Goal: Transaction & Acquisition: Purchase product/service

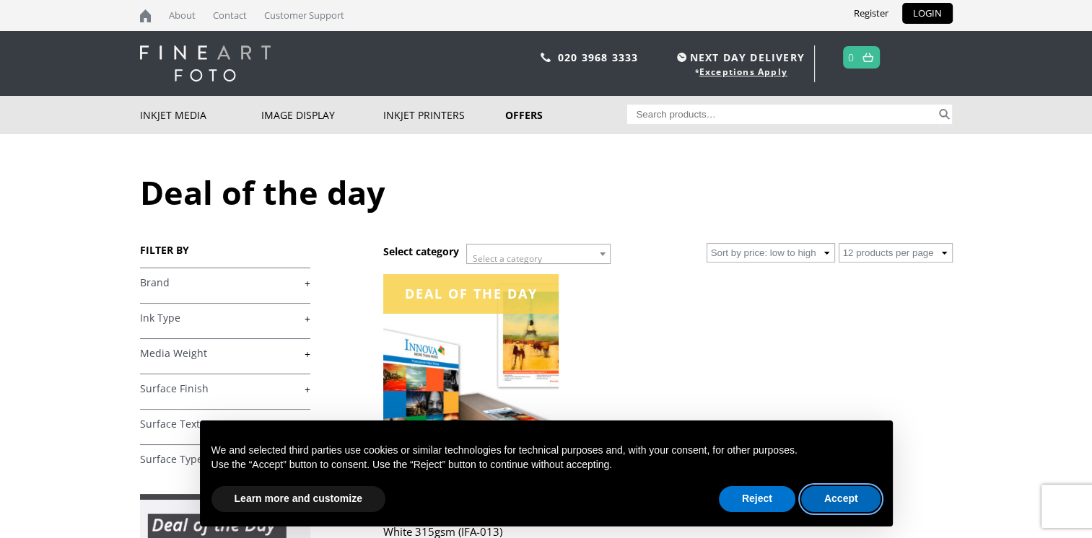
click at [831, 496] on button "Accept" at bounding box center [841, 499] width 80 height 26
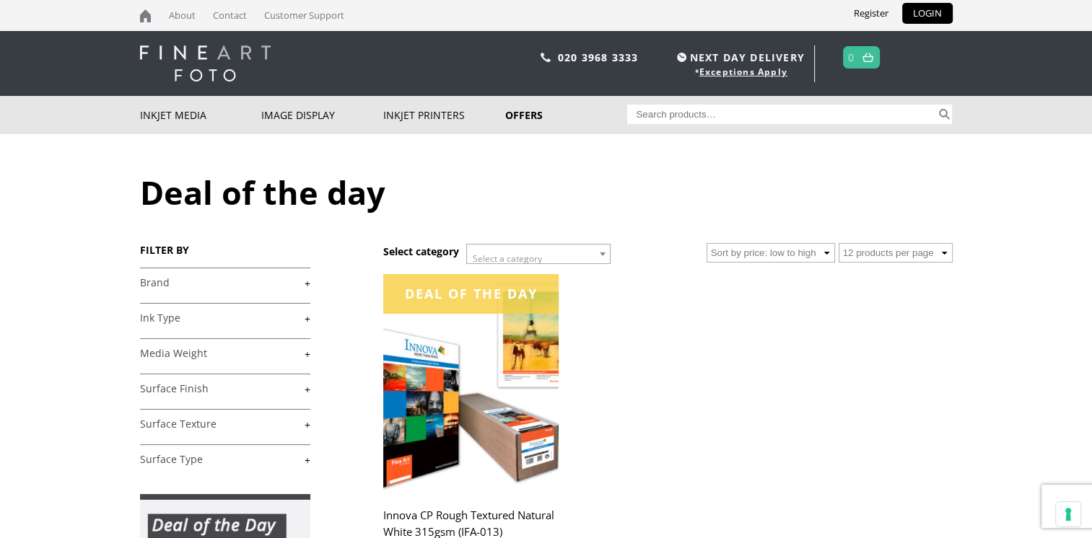
click at [152, 281] on link "+" at bounding box center [225, 283] width 170 height 14
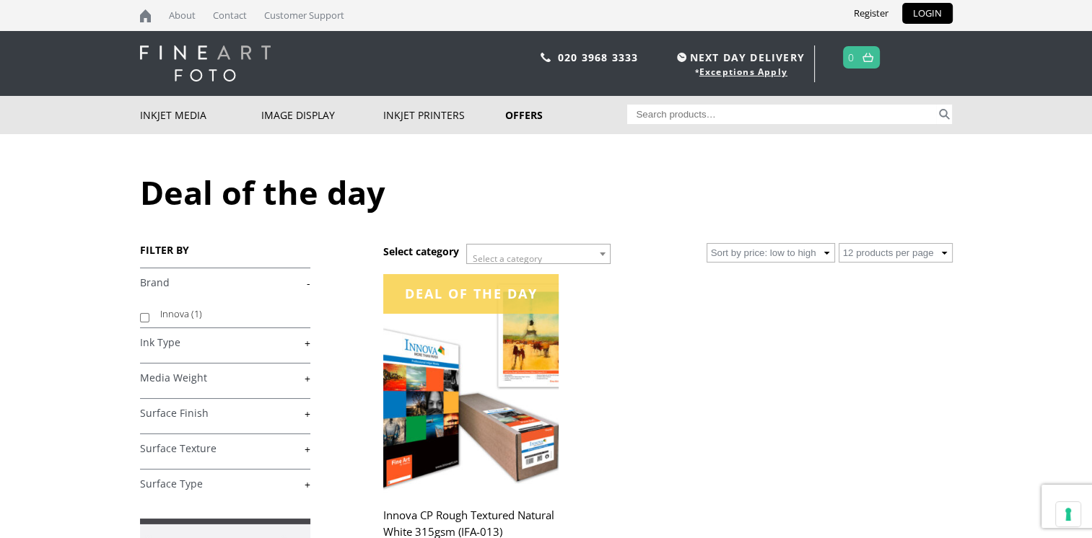
click at [159, 344] on link "+" at bounding box center [225, 343] width 170 height 14
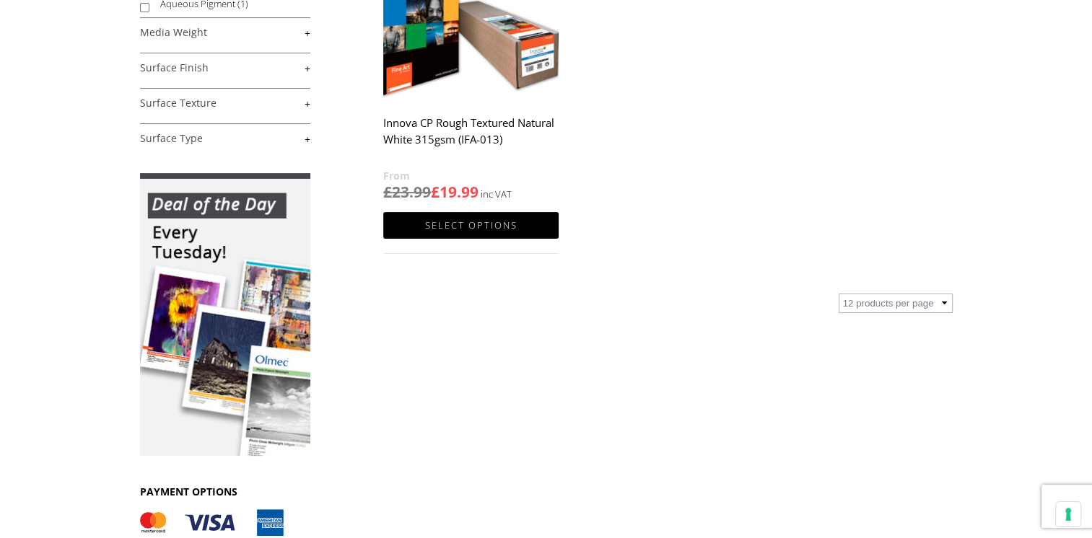
scroll to position [361, 0]
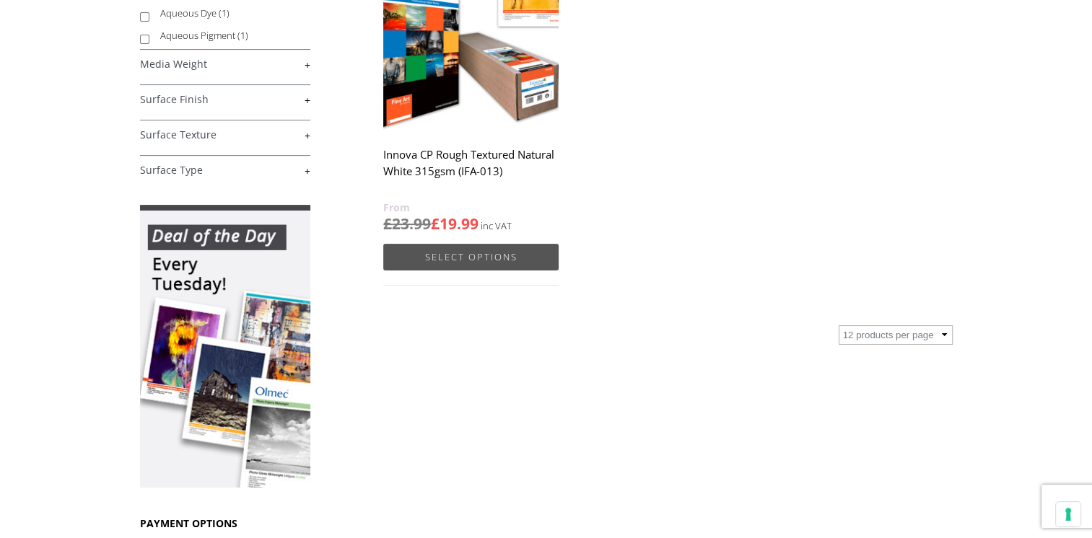
click at [436, 255] on link "Select options" at bounding box center [470, 257] width 175 height 27
